Goal: Check status: Check status

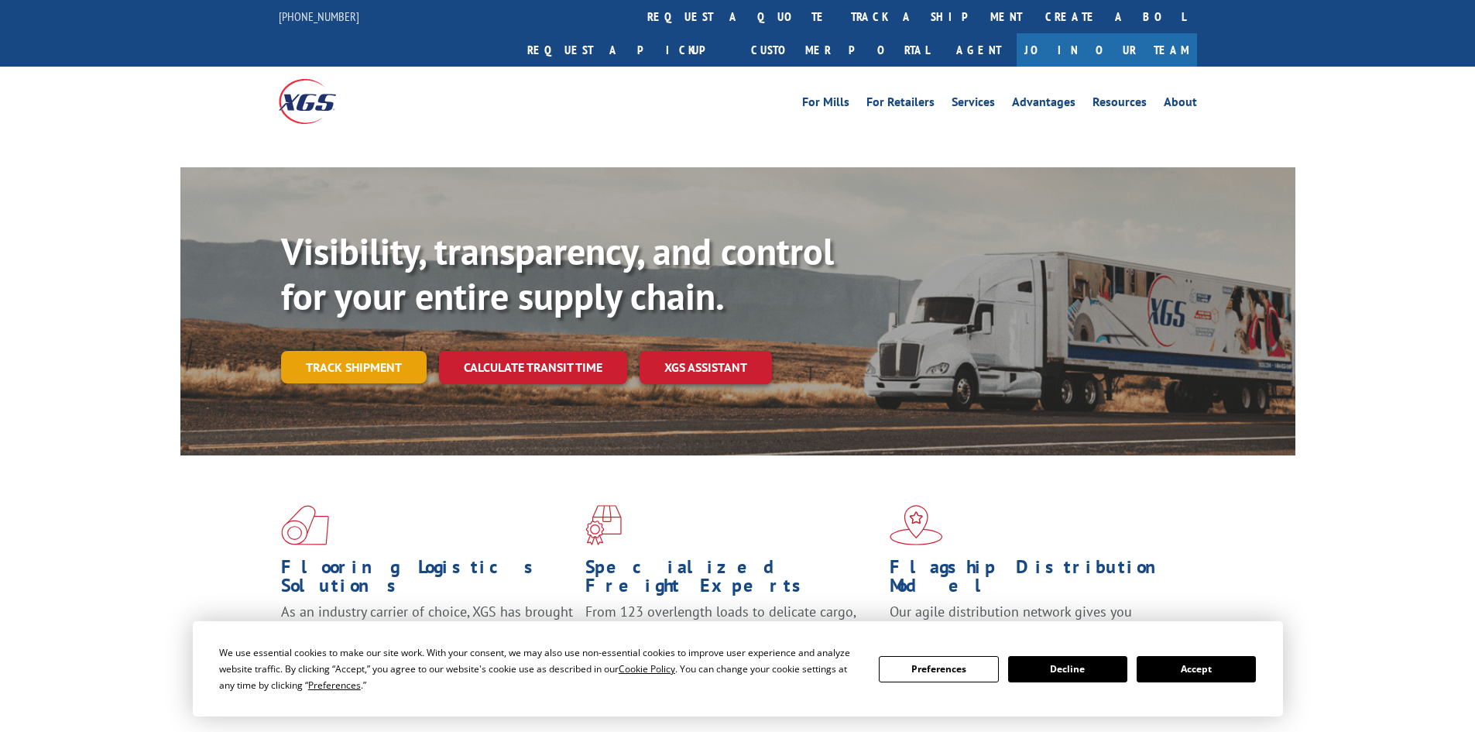
click at [372, 351] on link "Track shipment" at bounding box center [354, 367] width 146 height 33
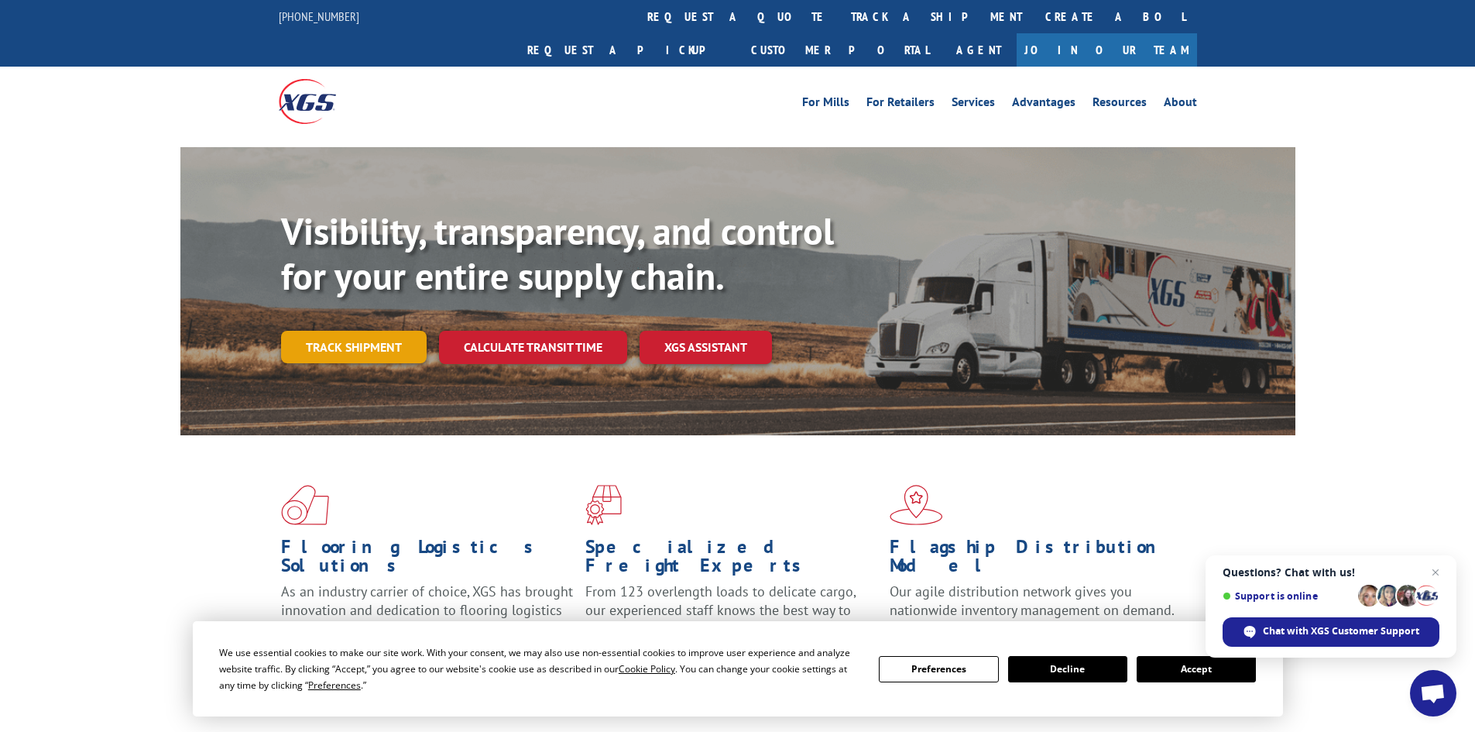
click at [379, 331] on link "Track shipment" at bounding box center [354, 347] width 146 height 33
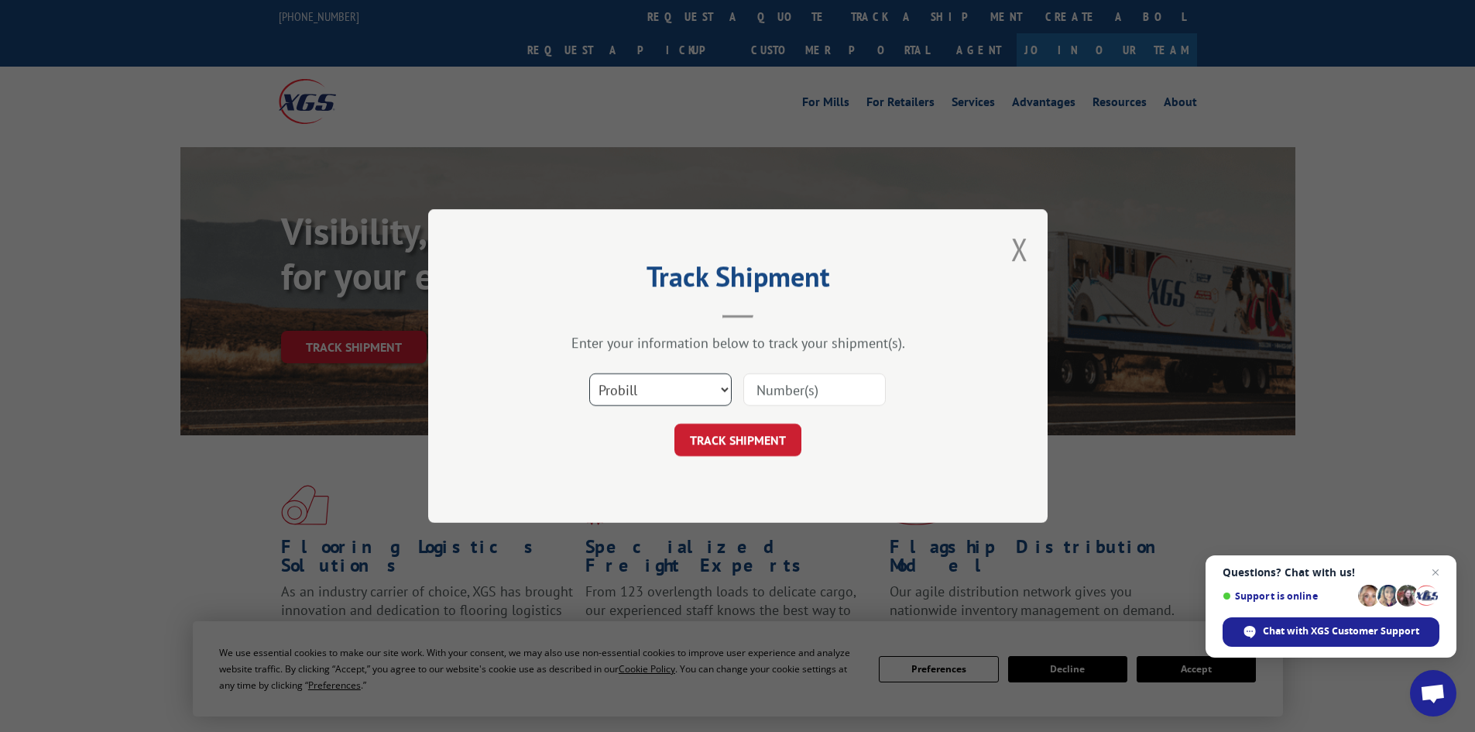
click at [720, 392] on select "Select category... Probill BOL PO" at bounding box center [660, 389] width 142 height 33
select select "bol"
click at [589, 373] on select "Select category... Probill BOL PO" at bounding box center [660, 389] width 142 height 33
click at [770, 387] on input at bounding box center [814, 389] width 142 height 33
paste input "00889690116918284"
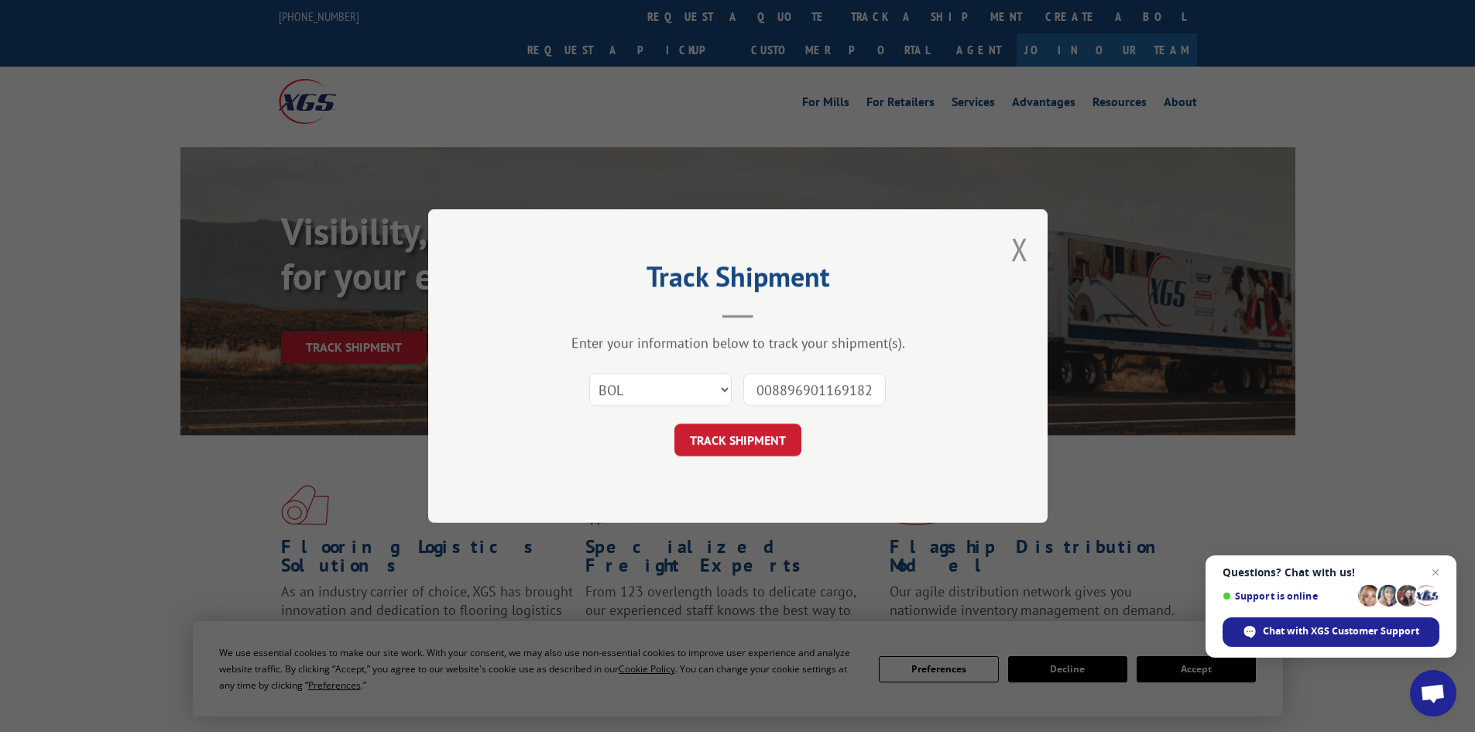
scroll to position [0, 12]
type input "00889690116918284"
click at [711, 442] on button "TRACK SHIPMENT" at bounding box center [737, 439] width 127 height 33
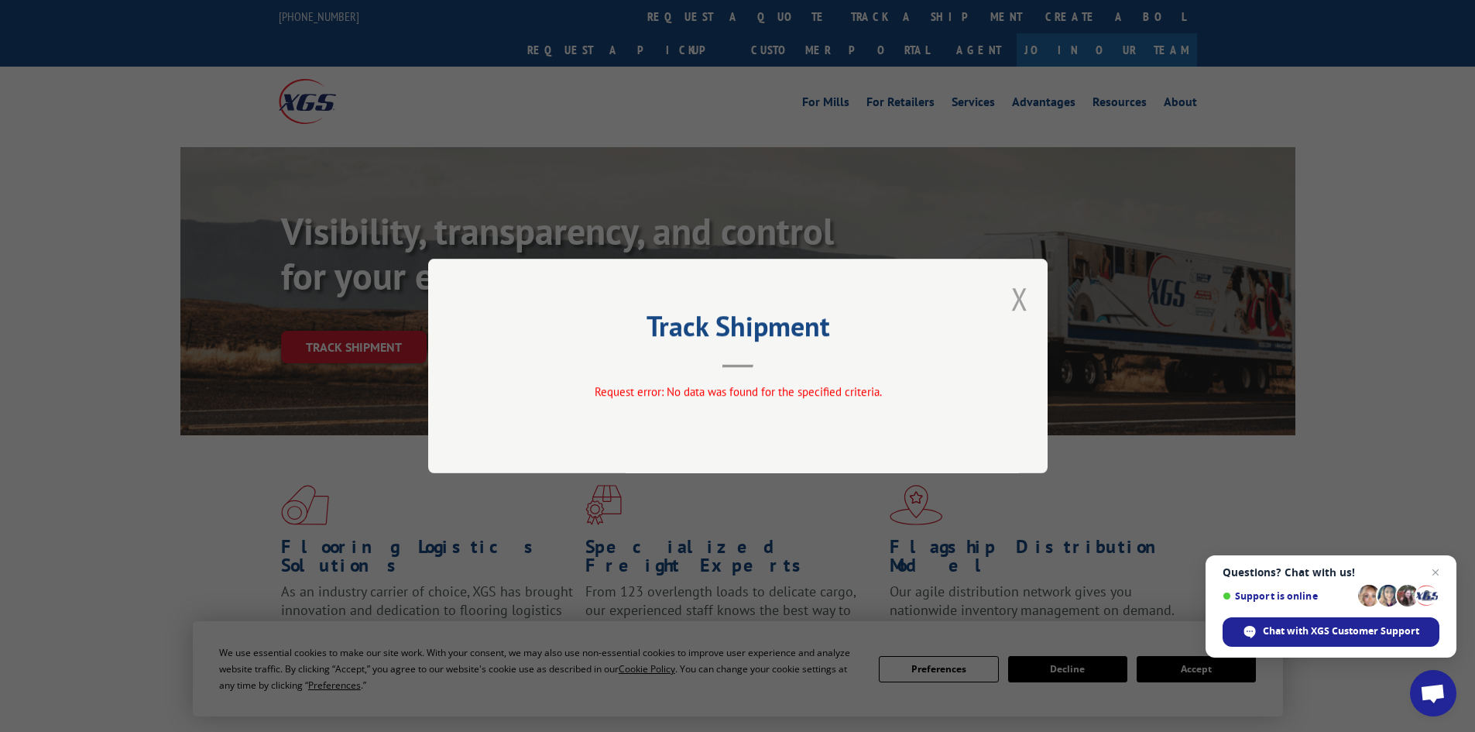
click at [1020, 297] on button "Close modal" at bounding box center [1019, 298] width 17 height 41
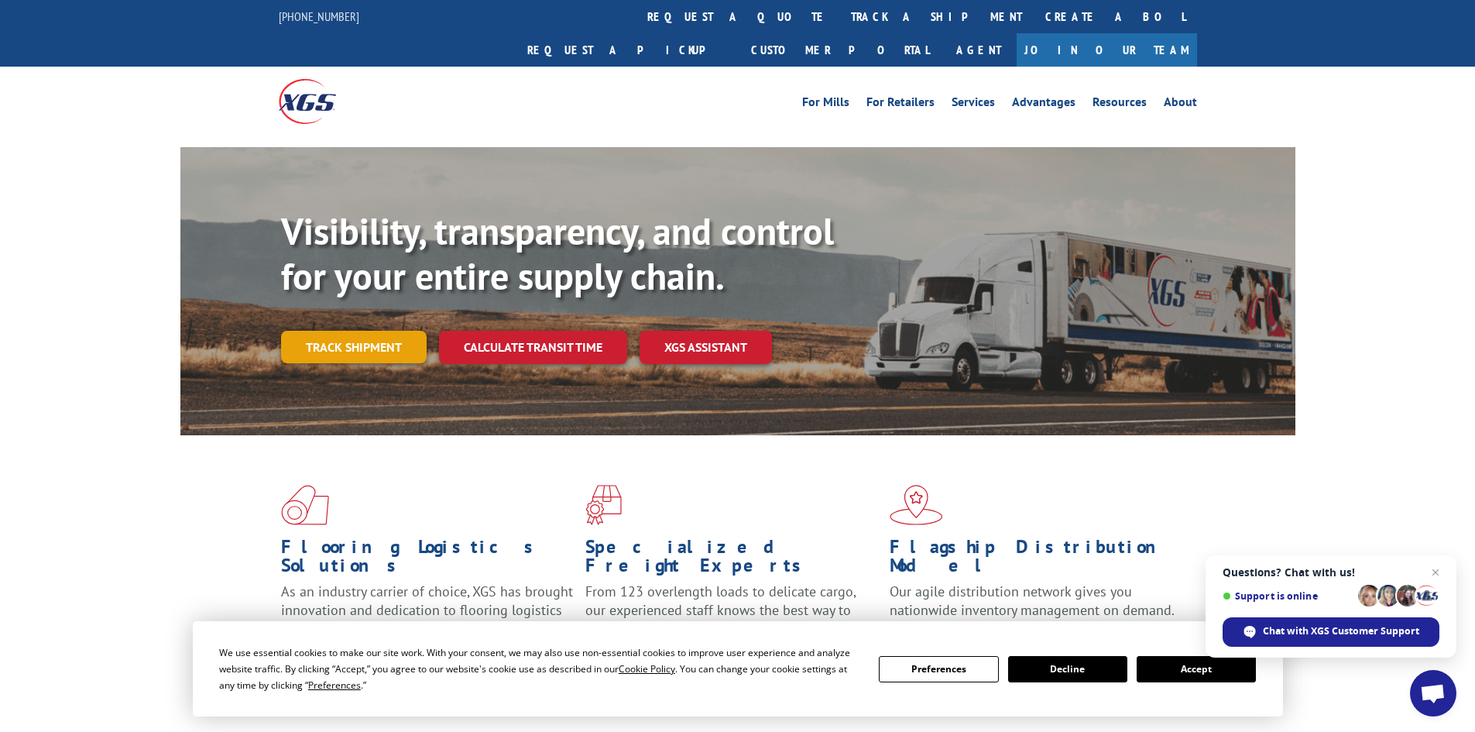
click at [363, 331] on link "Track shipment" at bounding box center [354, 347] width 146 height 33
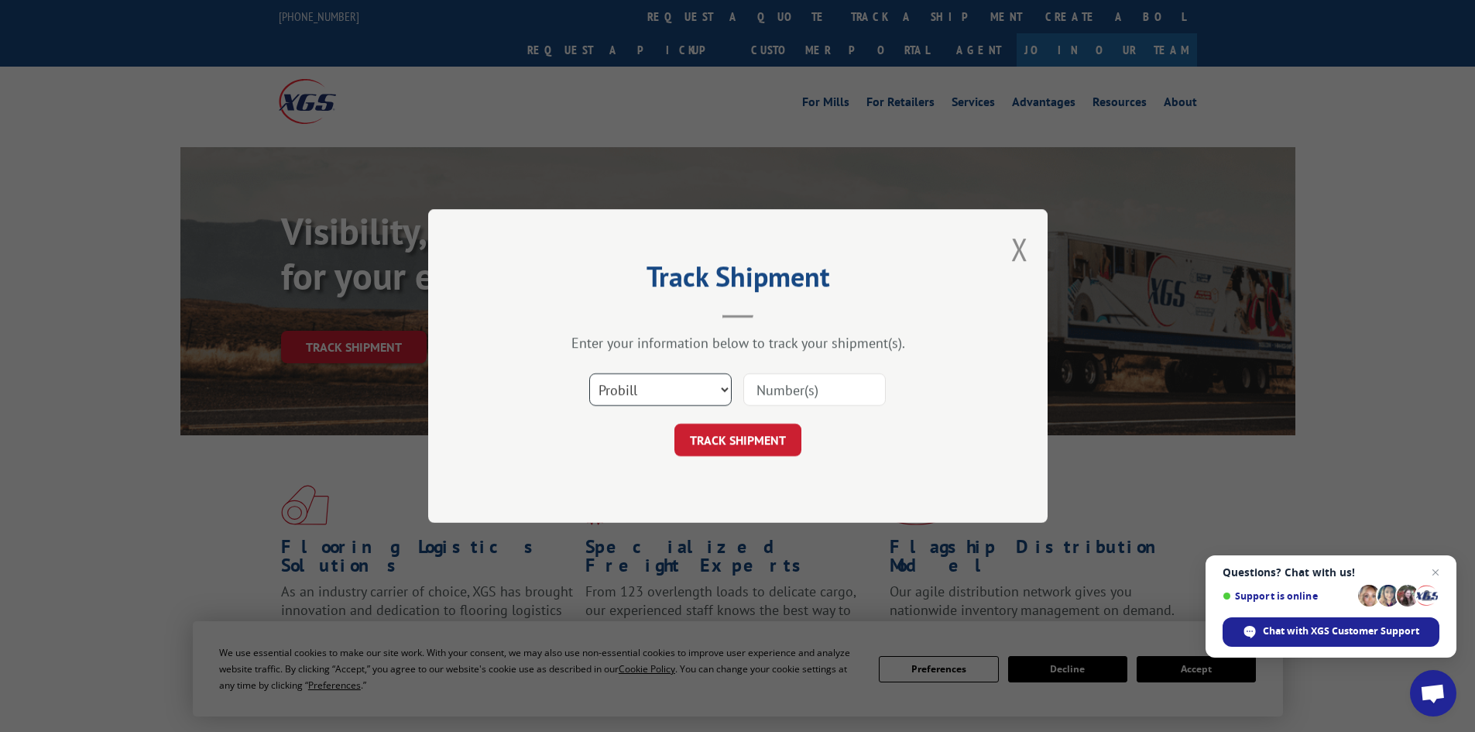
click at [724, 392] on select "Select category... Probill BOL PO" at bounding box center [660, 389] width 142 height 33
click at [589, 373] on select "Select category... Probill BOL PO" at bounding box center [660, 389] width 142 height 33
click at [722, 386] on select "Select category... Probill BOL PO" at bounding box center [660, 389] width 142 height 33
select select "probill"
click at [589, 373] on select "Select category... Probill BOL PO" at bounding box center [660, 389] width 142 height 33
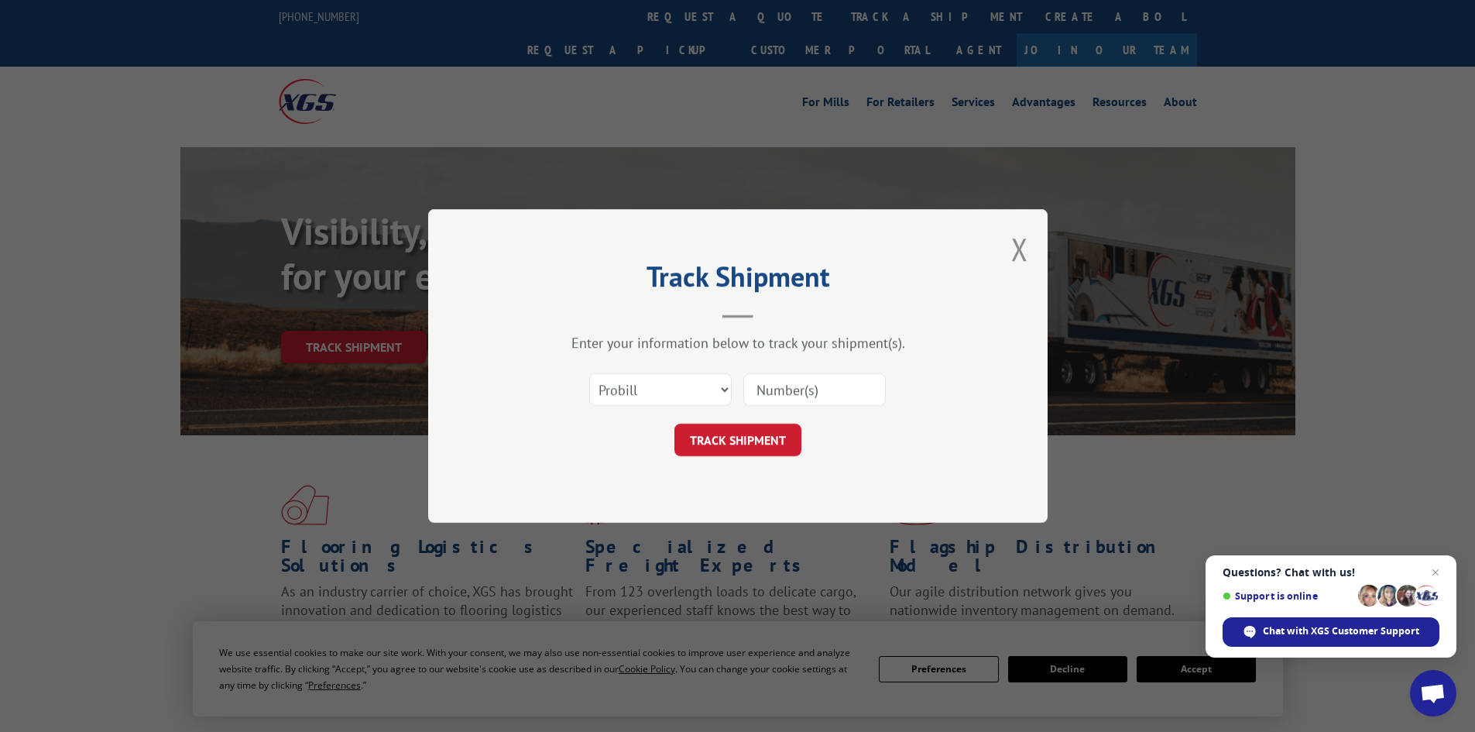
click at [777, 382] on input at bounding box center [814, 389] width 142 height 33
paste input "265560557"
type input "265560557"
click at [702, 444] on button "TRACK SHIPMENT" at bounding box center [737, 439] width 127 height 33
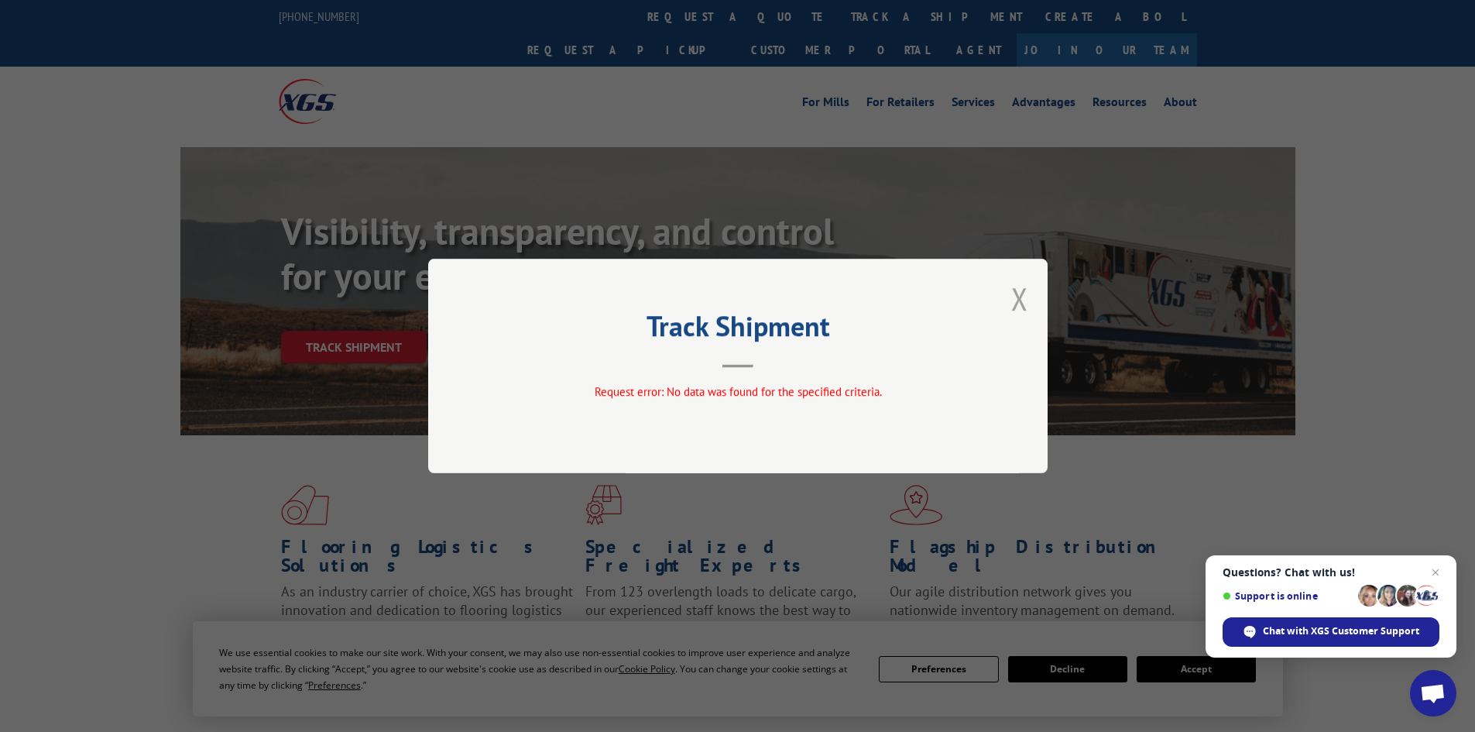
click at [1020, 301] on button "Close modal" at bounding box center [1019, 298] width 17 height 41
